Goal: Task Accomplishment & Management: Use online tool/utility

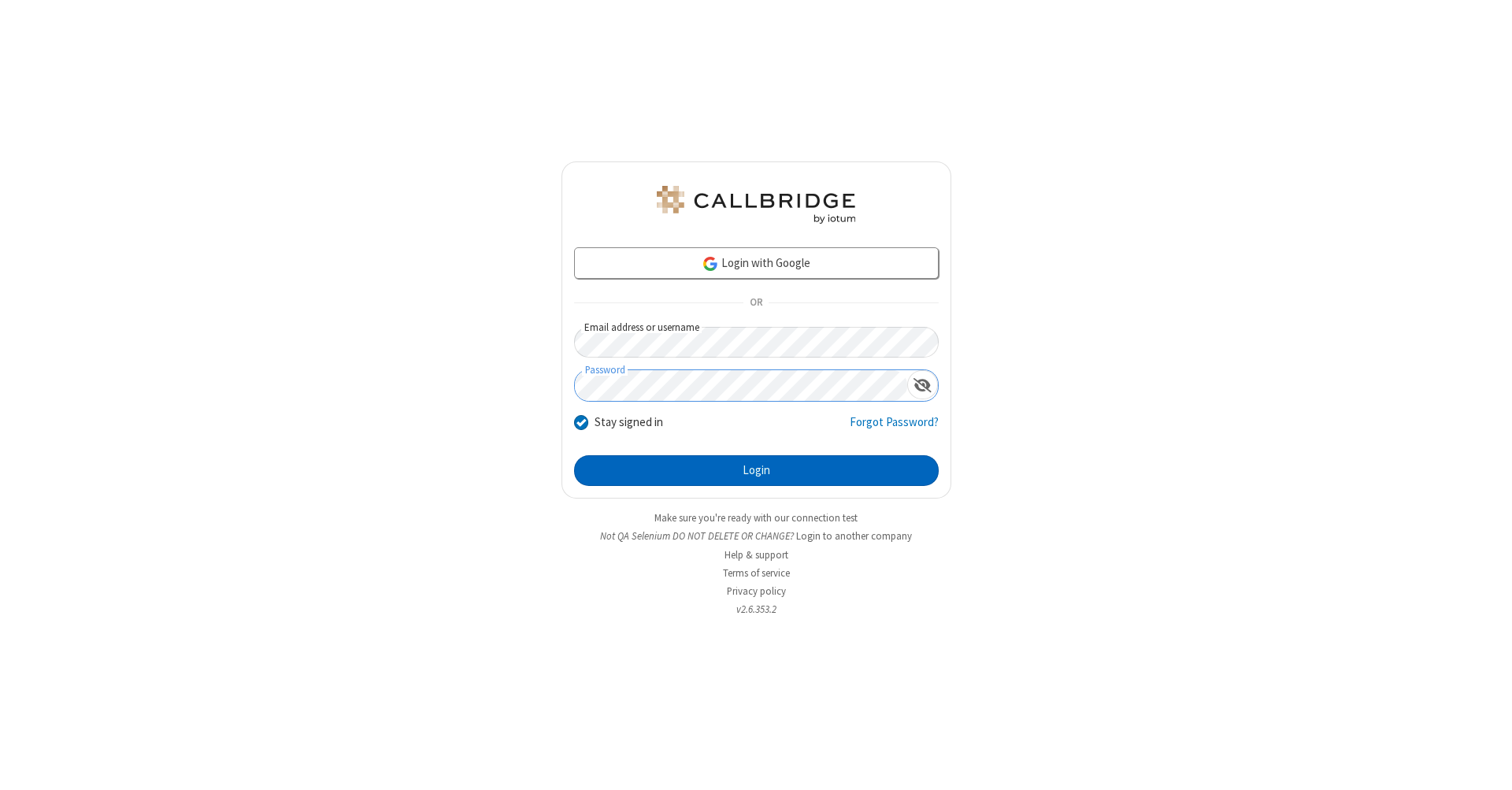
click at [756, 471] on button "Login" at bounding box center [756, 471] width 365 height 31
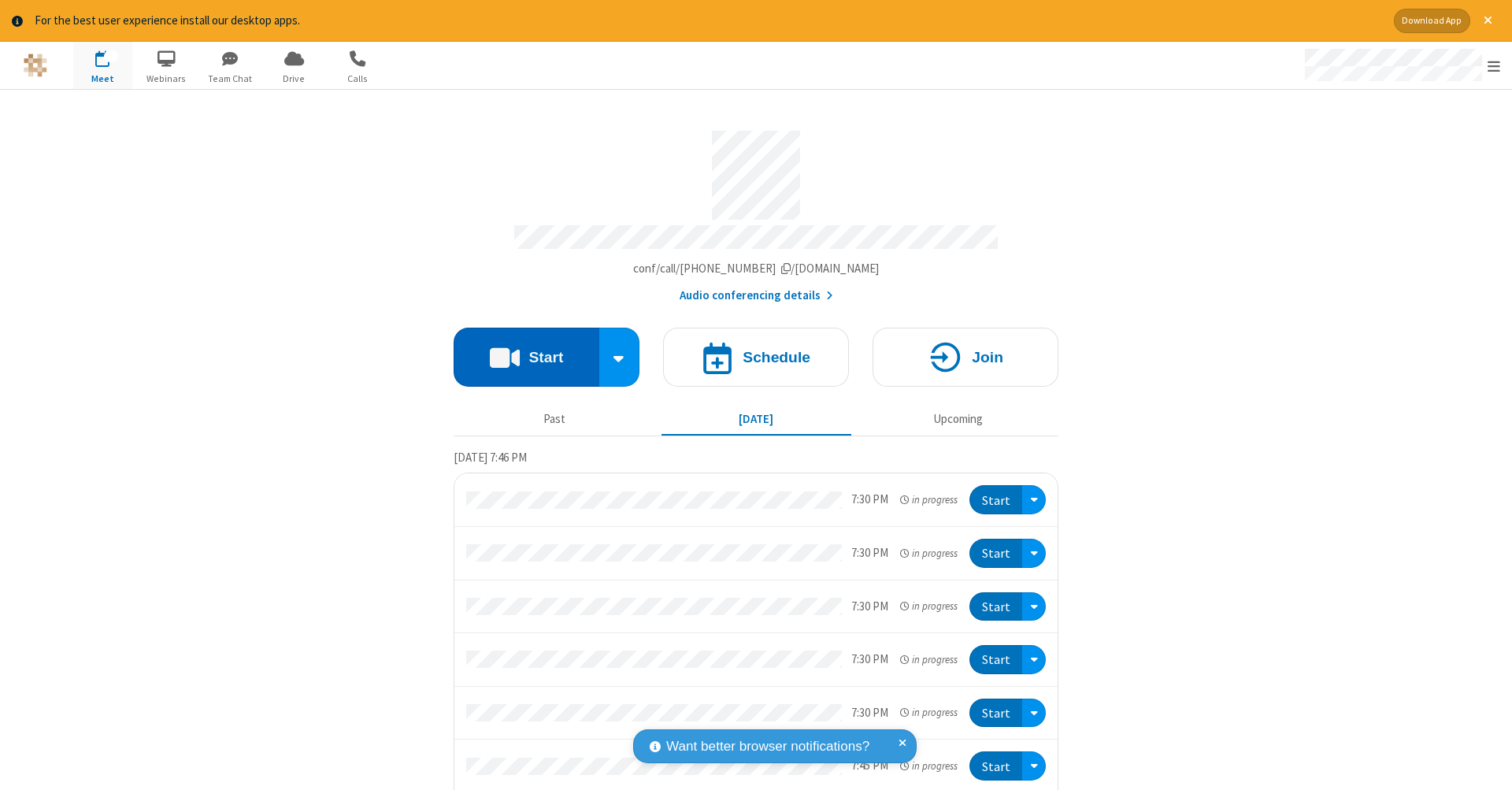
click at [520, 349] on button "Start" at bounding box center [526, 358] width 146 height 59
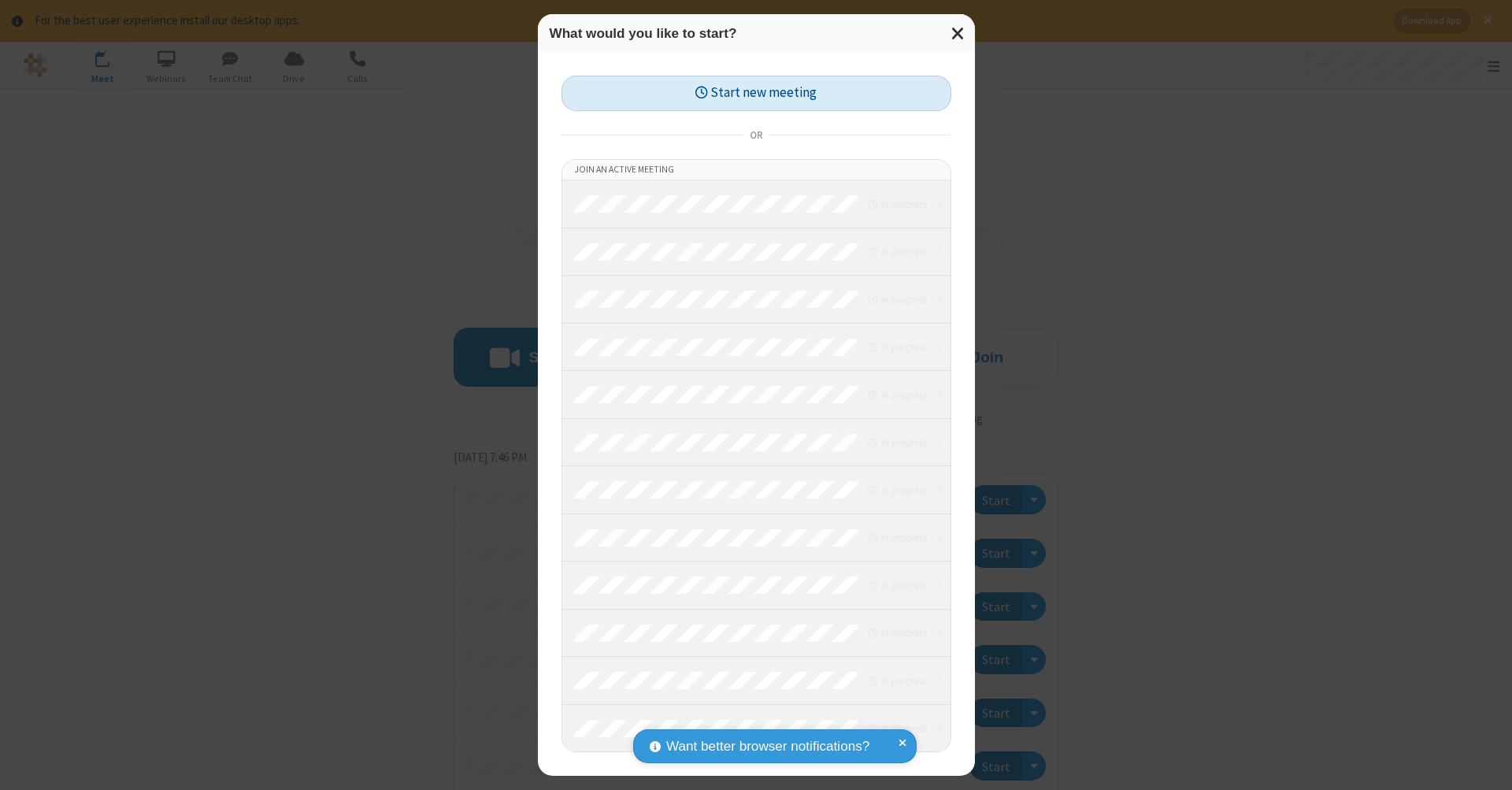
click at [756, 93] on button "Start new meeting" at bounding box center [756, 93] width 390 height 36
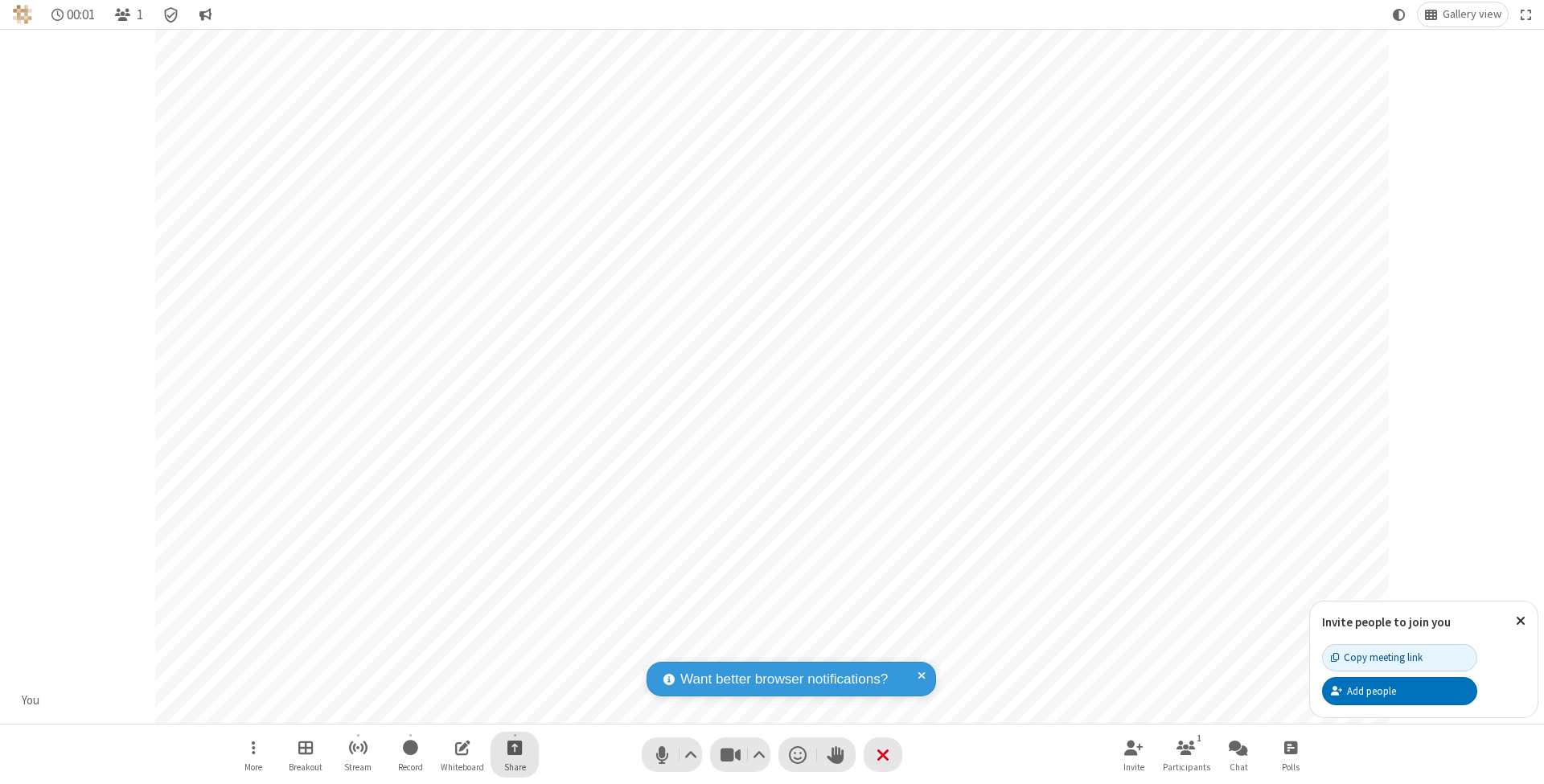
click at [514, 747] on span "Start sharing" at bounding box center [515, 747] width 15 height 20
click at [514, 650] on span "Share additional camera" at bounding box center [525, 654] width 119 height 13
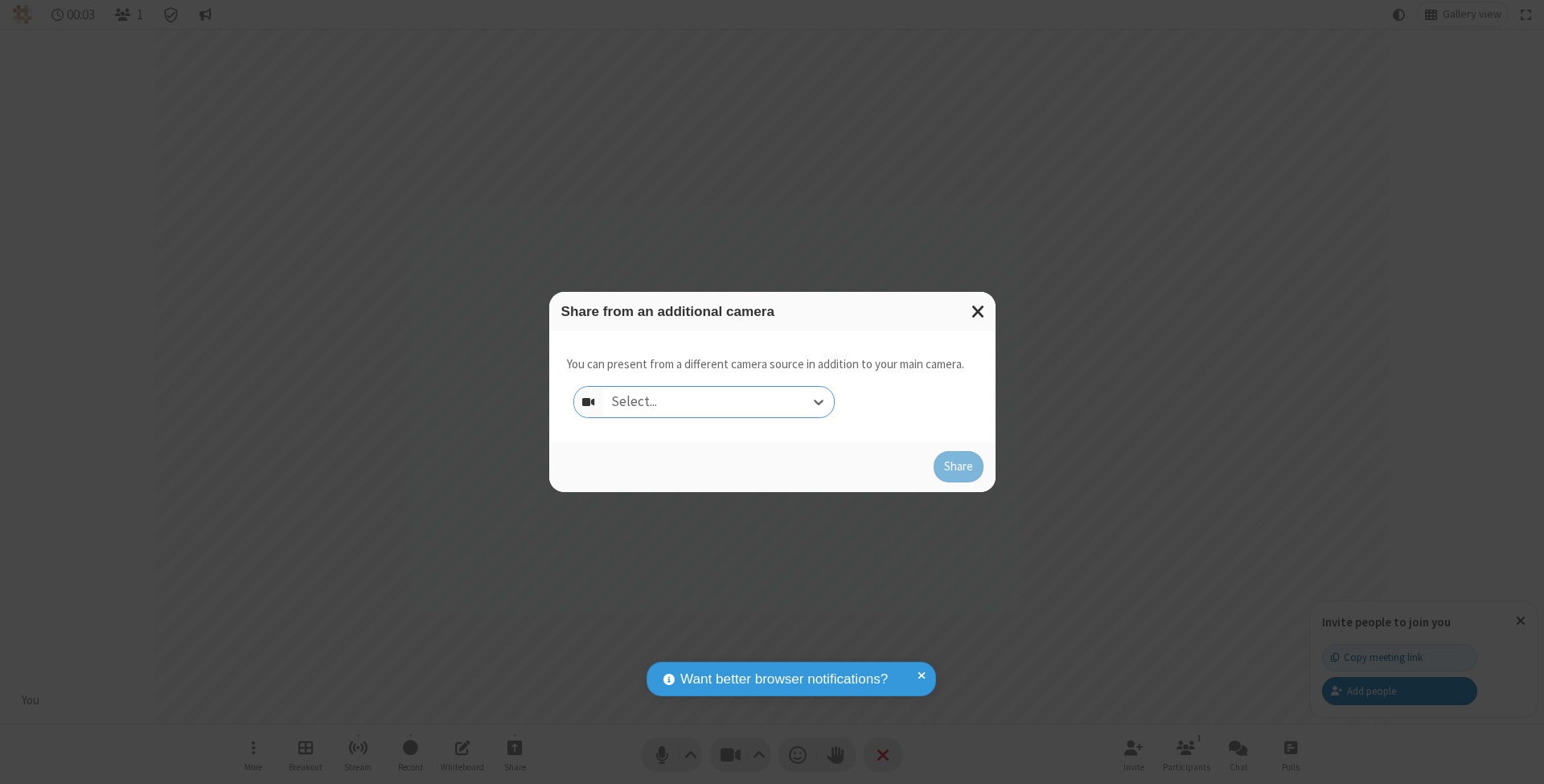
click at [718, 402] on div "Select..." at bounding box center [718, 402] width 231 height 30
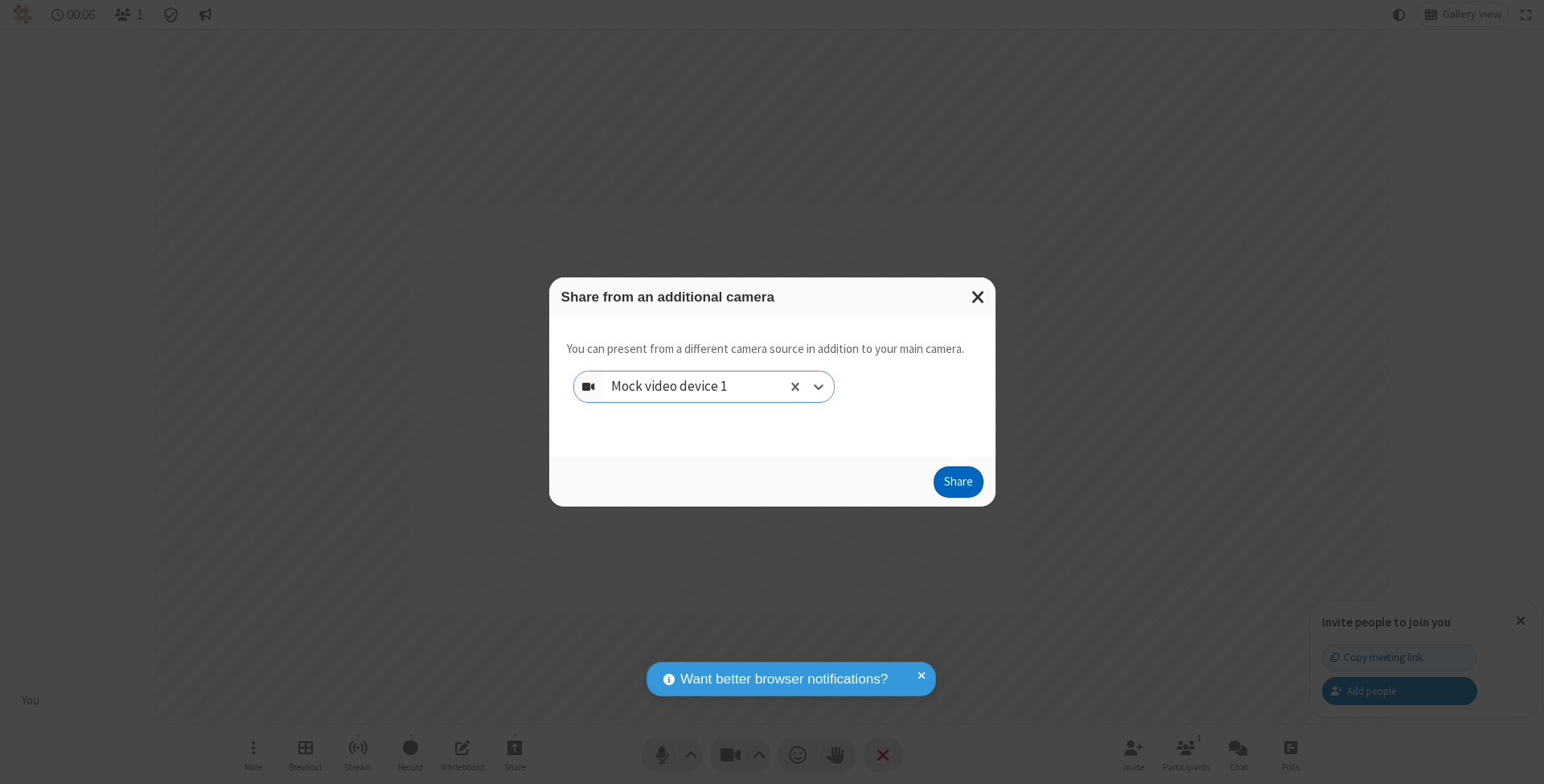
click at [958, 497] on button "Share" at bounding box center [959, 483] width 50 height 32
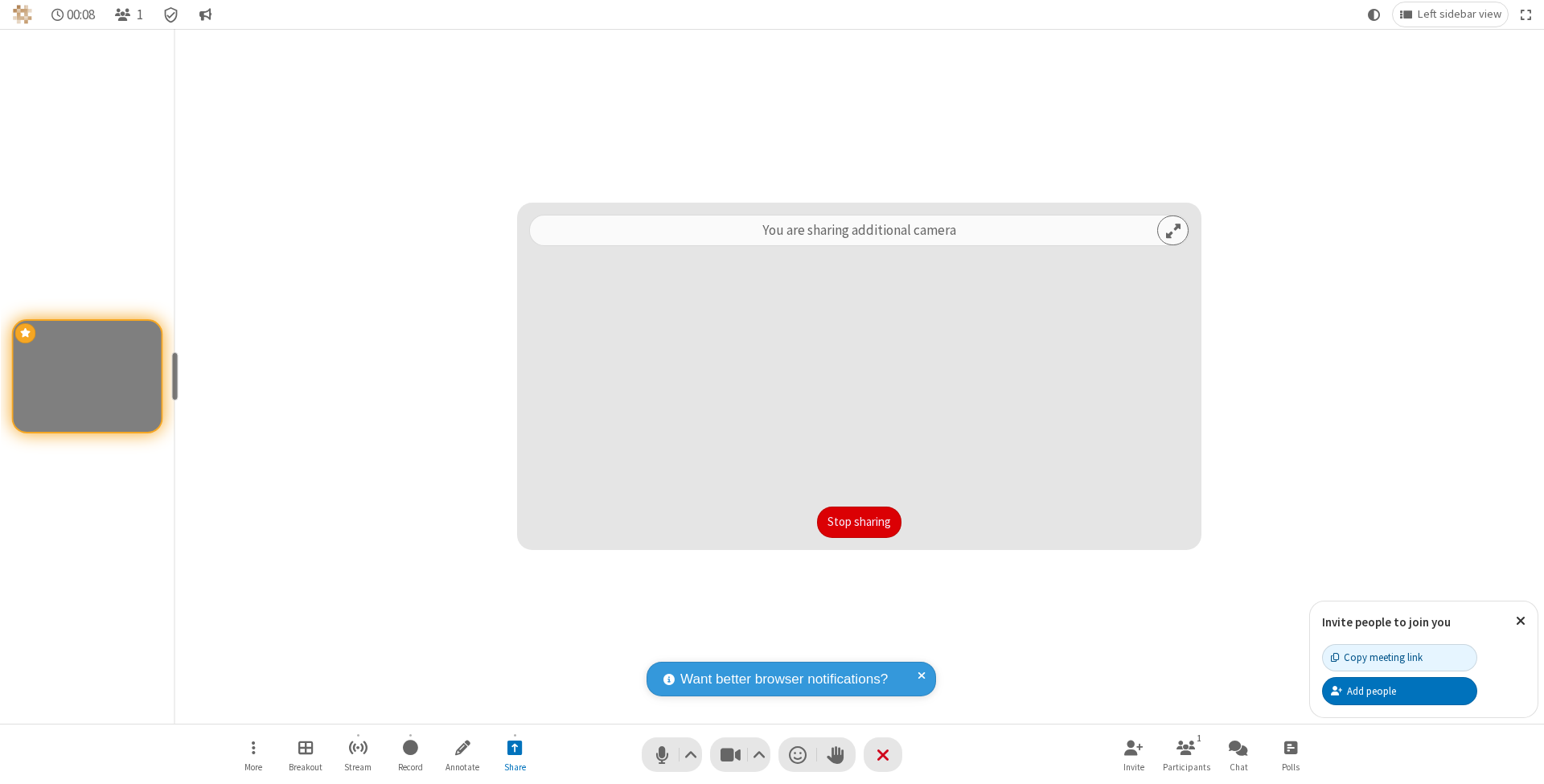
click at [859, 522] on button "Stop sharing" at bounding box center [859, 523] width 85 height 32
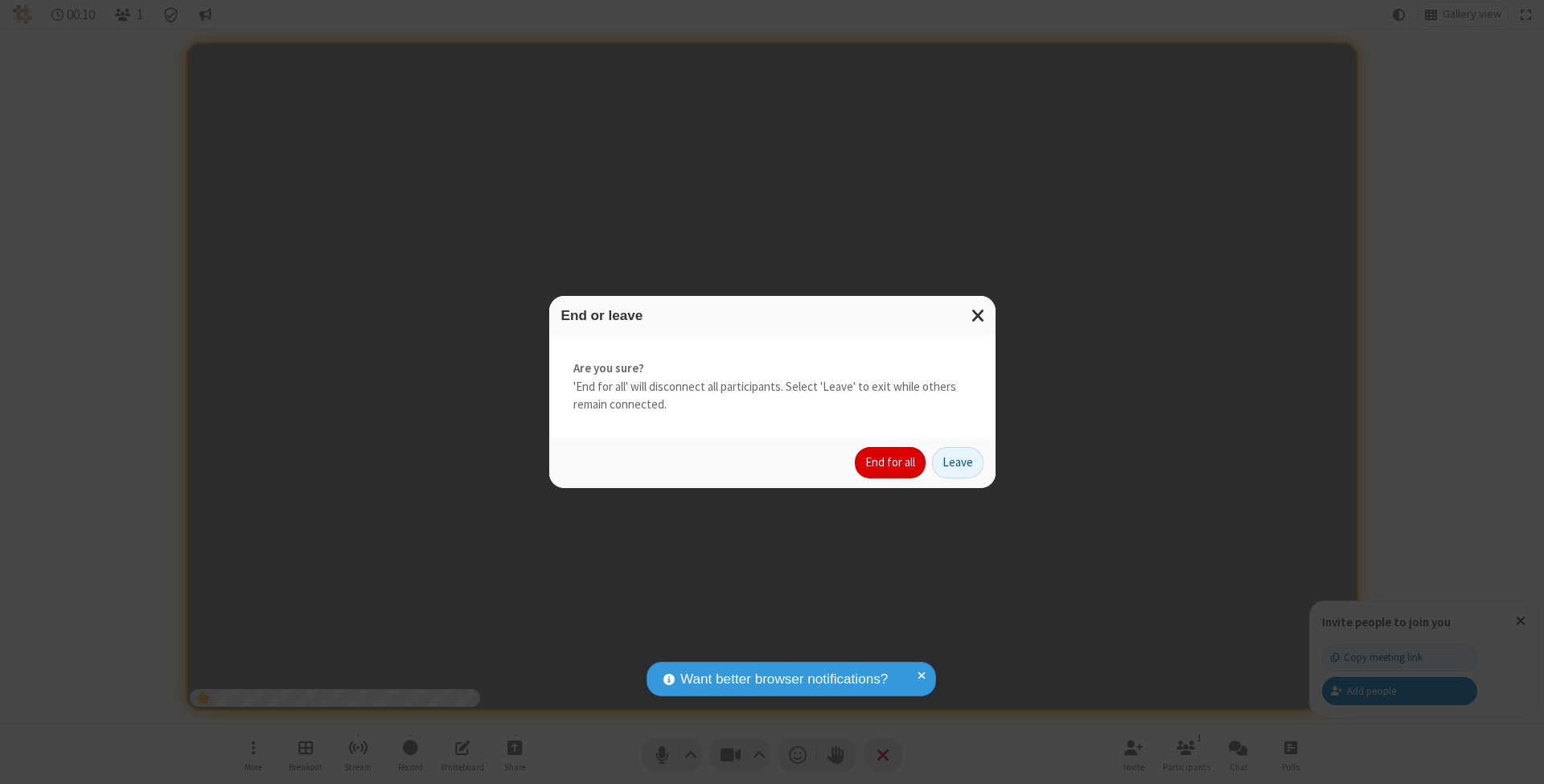
click at [891, 461] on button "End for all" at bounding box center [890, 463] width 70 height 32
